Goal: Task Accomplishment & Management: Manage account settings

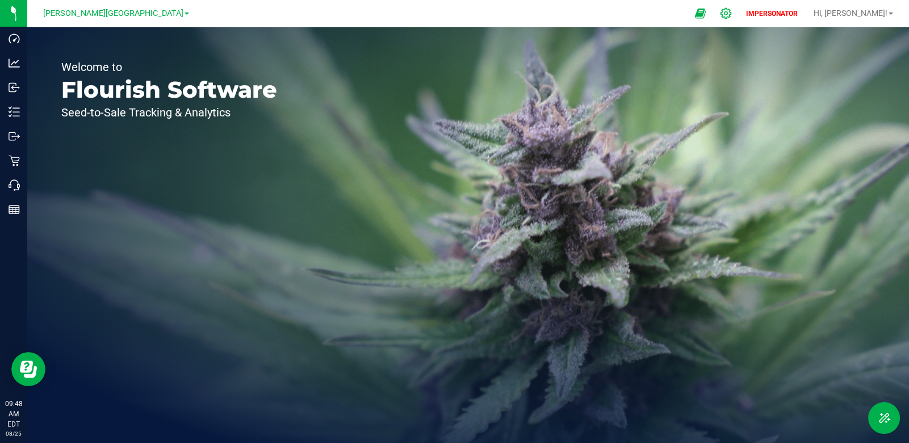
click at [731, 15] on icon at bounding box center [726, 13] width 11 height 11
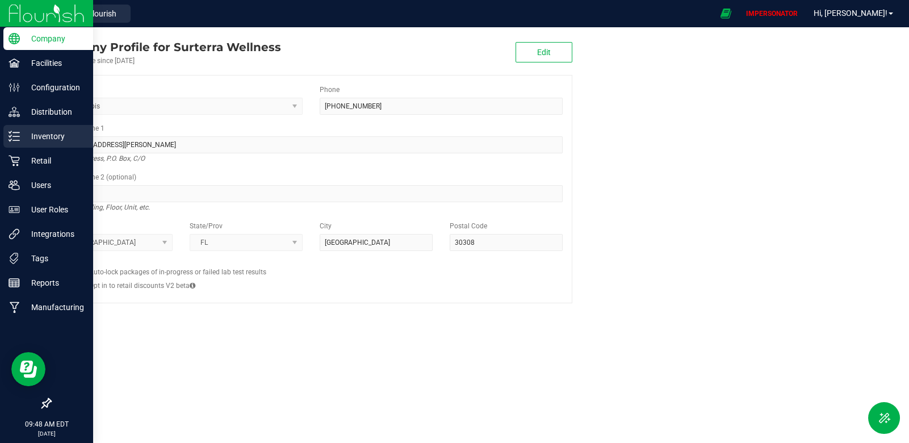
click at [22, 140] on p "Inventory" at bounding box center [54, 136] width 68 height 14
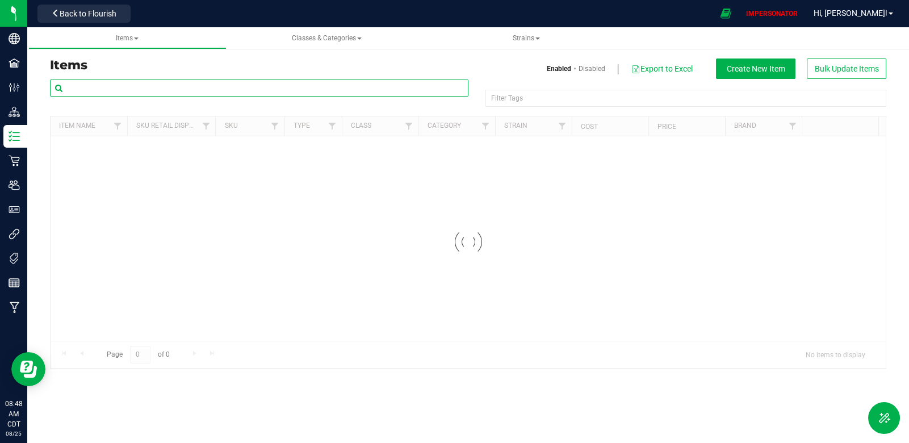
click at [141, 93] on input "text" at bounding box center [259, 87] width 418 height 17
click at [114, 89] on input "calyx 25d whitw unbr" at bounding box center [259, 87] width 418 height 17
click at [137, 90] on input "calyx 25d white unbr" at bounding box center [259, 87] width 418 height 17
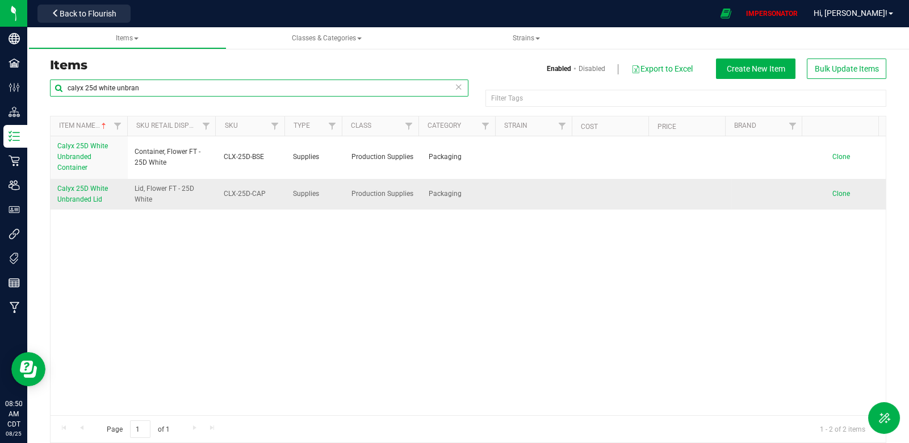
type input "calyx 25d white unbran"
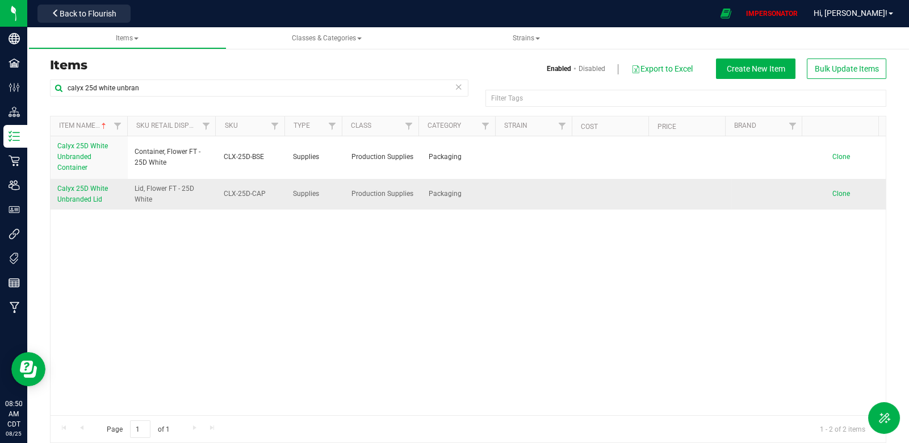
click at [78, 190] on span "Calyx 25D White Unbranded Lid" at bounding box center [82, 194] width 51 height 19
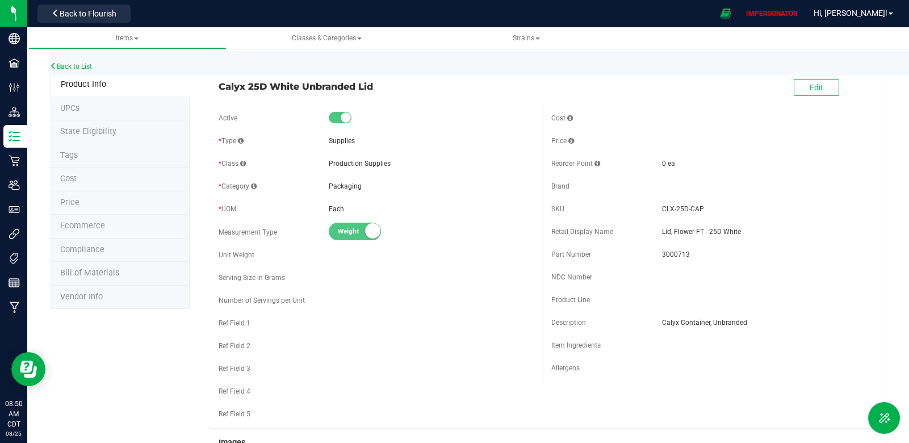
drag, startPoint x: 376, startPoint y: 93, endPoint x: 217, endPoint y: 90, distance: 158.4
click at [219, 90] on span "Calyx 25D White Unbranded Lid" at bounding box center [377, 86] width 316 height 14
copy span "Calyx 25D White Unbranded Lid"
drag, startPoint x: 342, startPoint y: 208, endPoint x: 220, endPoint y: 211, distance: 122.1
click at [220, 211] on div "* UOM Each" at bounding box center [377, 208] width 316 height 17
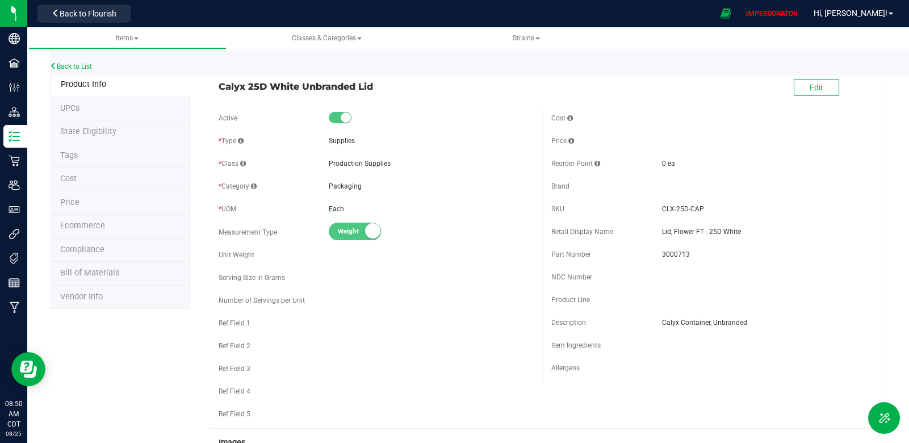
copy div "UOM Each"
drag, startPoint x: 266, startPoint y: 260, endPoint x: 258, endPoint y: 259, distance: 7.5
click at [265, 260] on div "Unit Weight" at bounding box center [377, 254] width 316 height 17
drag, startPoint x: 252, startPoint y: 257, endPoint x: 211, endPoint y: 256, distance: 40.9
click at [211, 256] on div "Active * Type Supplies * Class Production Supplies * Category Each" at bounding box center [376, 269] width 333 height 319
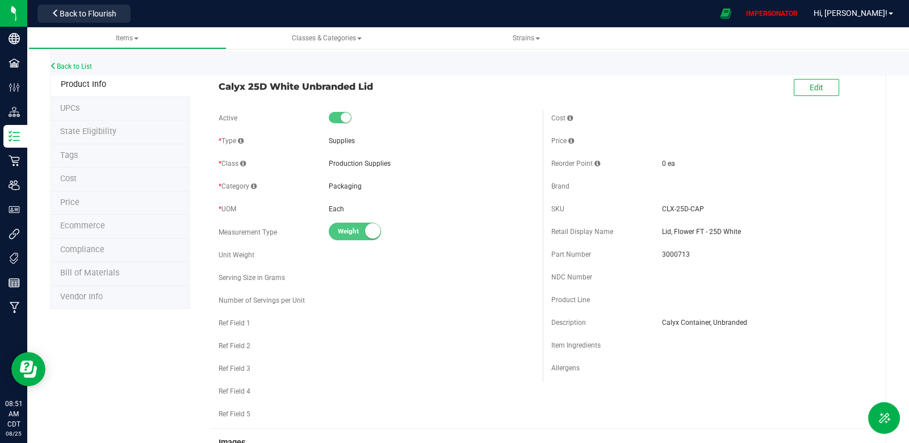
copy span "Unit Weight"
click at [809, 120] on div "Cost" at bounding box center [709, 118] width 316 height 17
click at [794, 83] on button "Edit" at bounding box center [816, 87] width 45 height 17
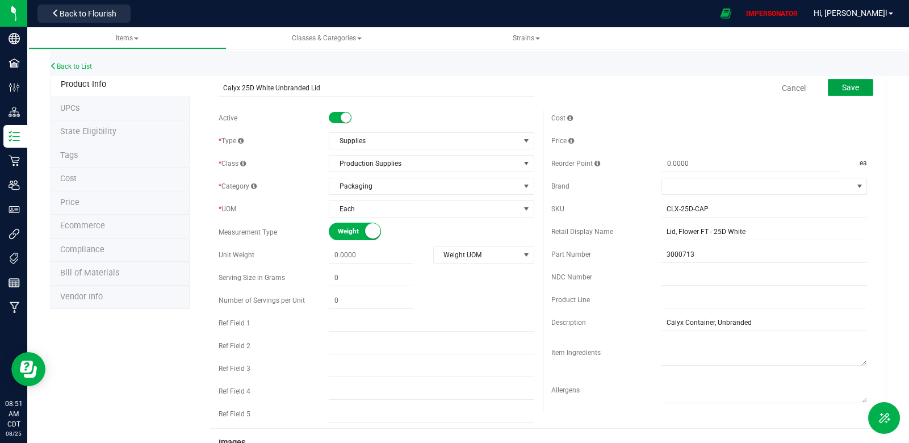
click at [847, 87] on span "Save" at bounding box center [850, 87] width 17 height 9
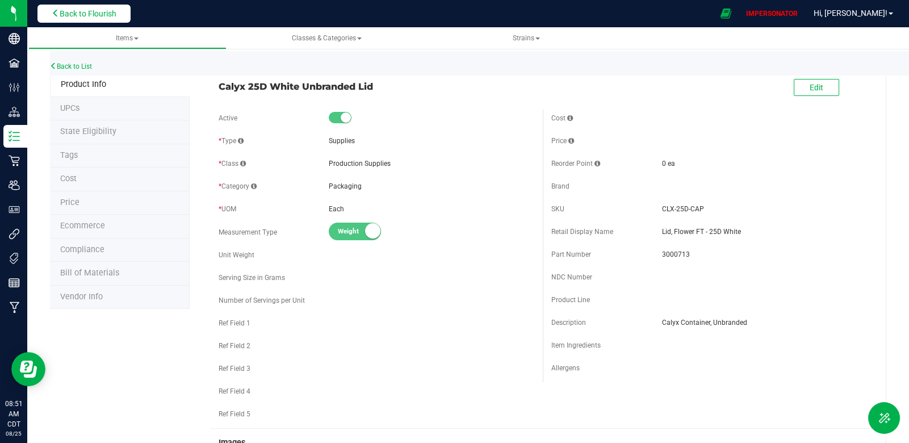
click at [80, 18] on span "Back to Flourish" at bounding box center [88, 13] width 57 height 9
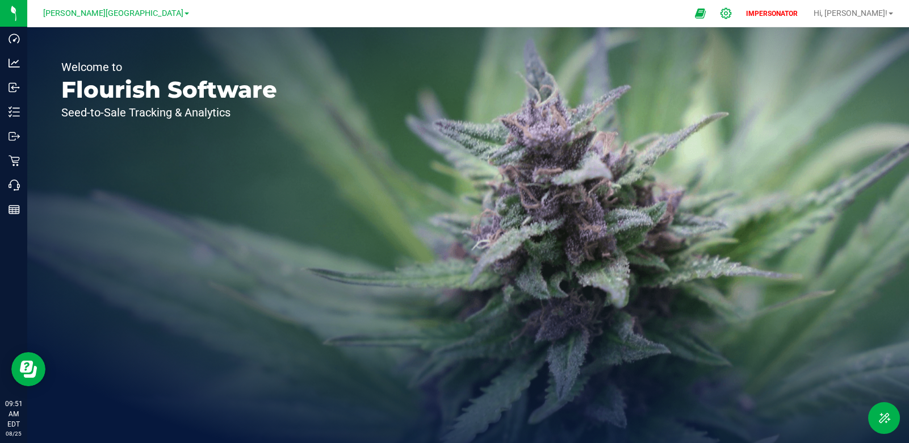
click at [732, 11] on icon at bounding box center [726, 13] width 12 height 12
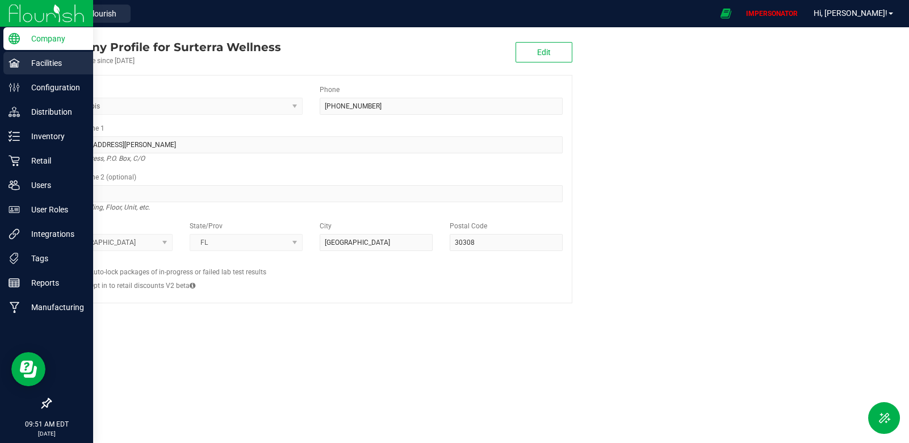
click at [27, 61] on p "Facilities" at bounding box center [54, 63] width 68 height 14
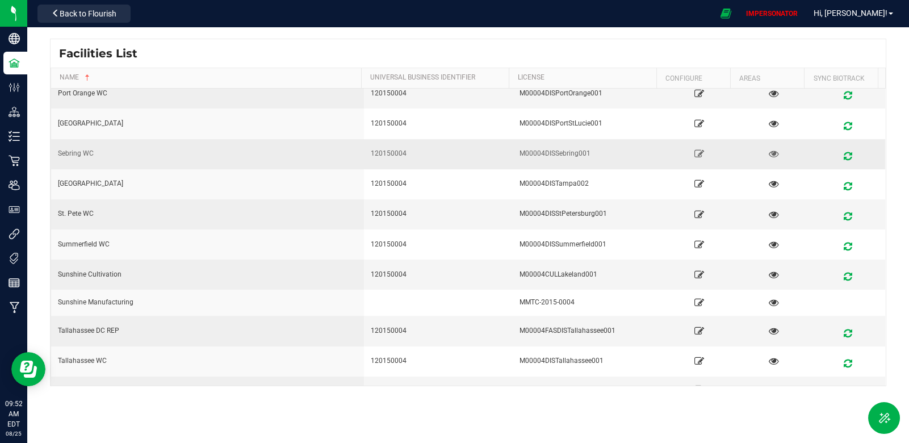
scroll to position [315, 0]
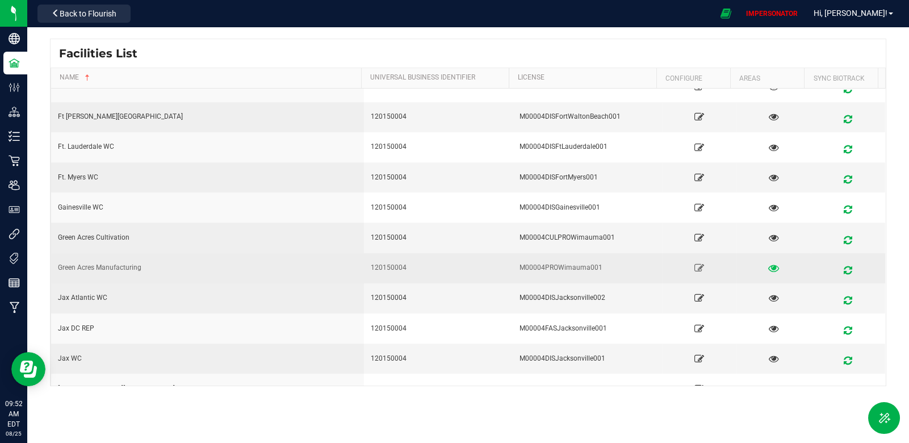
click at [768, 266] on icon at bounding box center [773, 268] width 11 height 8
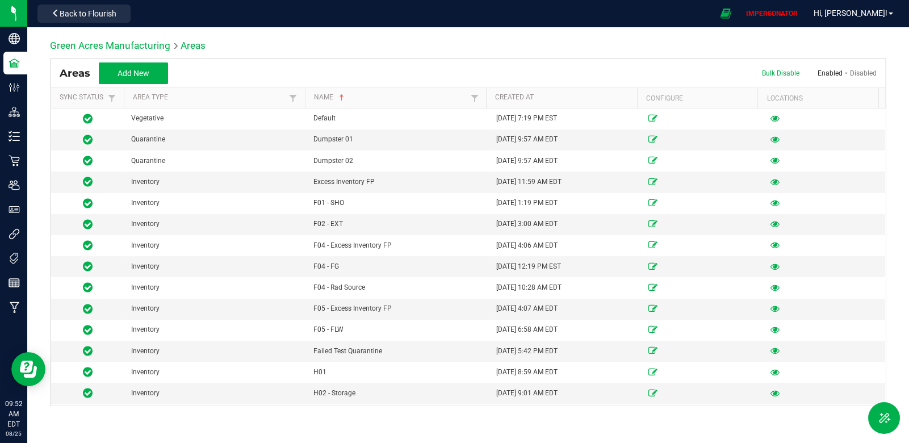
scroll to position [627, 0]
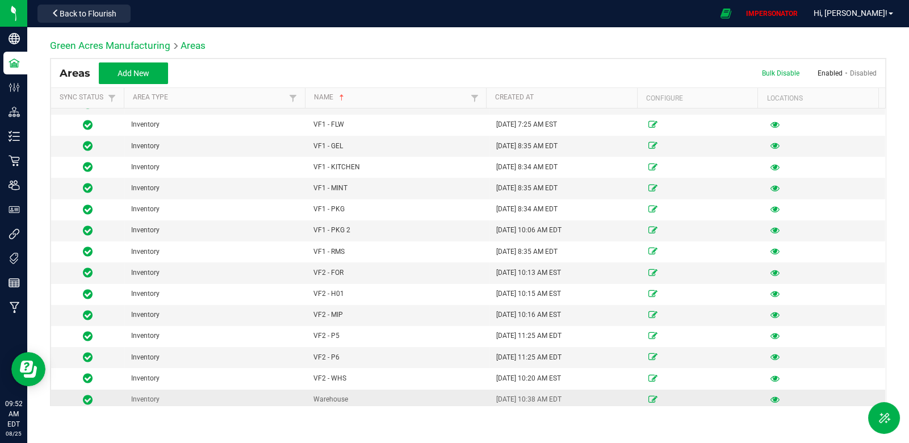
click at [371, 394] on div "Warehouse" at bounding box center [397, 399] width 169 height 11
drag, startPoint x: 361, startPoint y: 393, endPoint x: 307, endPoint y: 397, distance: 54.1
click at [307, 397] on td "Warehouse" at bounding box center [398, 400] width 183 height 20
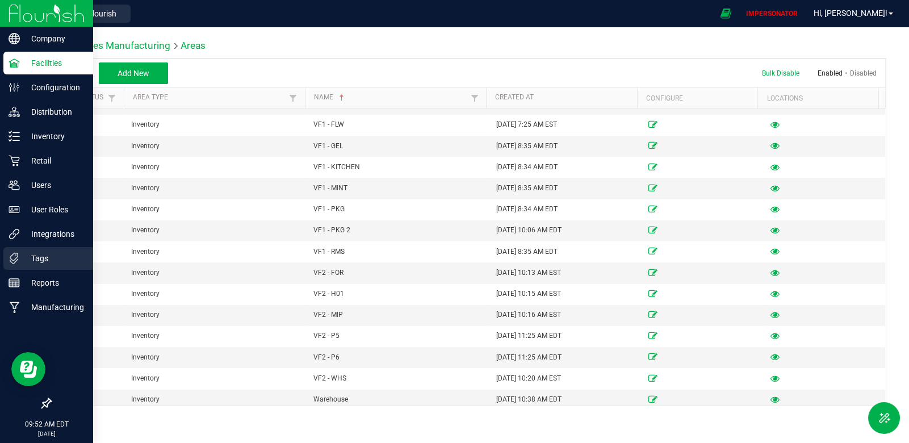
copy div "Warehouse"
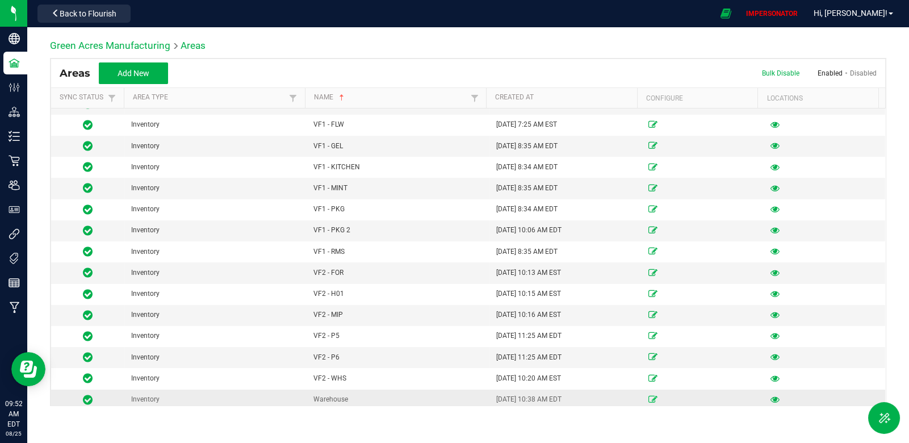
click at [648, 396] on icon at bounding box center [652, 399] width 9 height 7
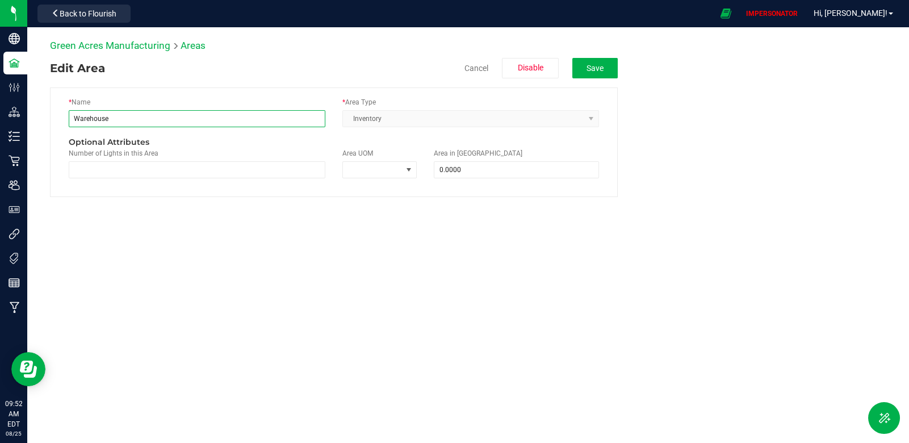
drag, startPoint x: 128, startPoint y: 118, endPoint x: 78, endPoint y: 113, distance: 50.8
click at [78, 113] on input "Warehouse" at bounding box center [197, 118] width 257 height 17
